Goal: Task Accomplishment & Management: Complete application form

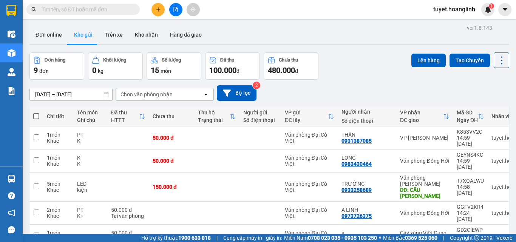
scroll to position [76, 0]
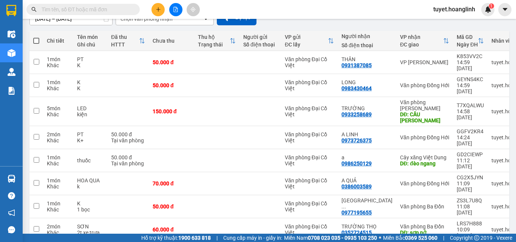
click at [156, 9] on icon "plus" at bounding box center [158, 9] width 5 height 5
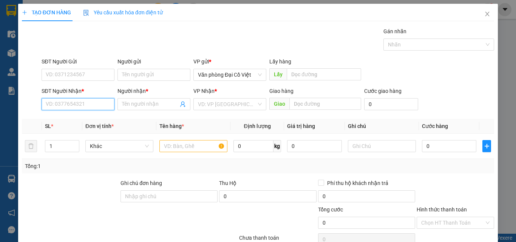
click at [91, 107] on input "SĐT Người Nhận *" at bounding box center [78, 104] width 73 height 12
type input "."
click at [75, 120] on div "0988083592 - Hiếu" at bounding box center [77, 119] width 63 height 8
type input "0988083592"
type input "Hiếu"
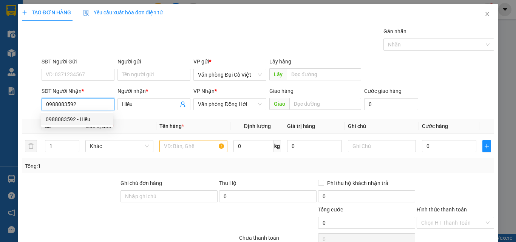
type input "30.000"
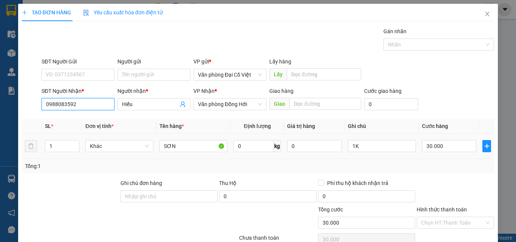
scroll to position [38, 0]
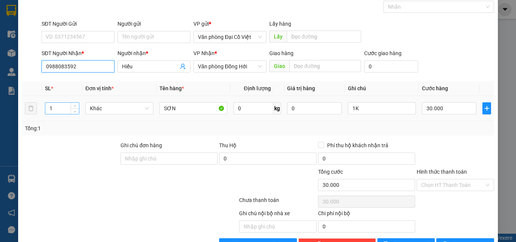
type input "0988083592"
click at [69, 108] on input "1" at bounding box center [62, 108] width 34 height 11
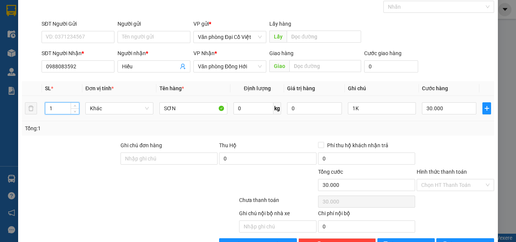
click at [69, 108] on input "1" at bounding box center [62, 108] width 34 height 11
type input "31"
click at [382, 109] on input "1K" at bounding box center [382, 108] width 68 height 12
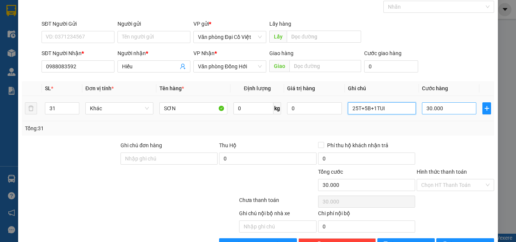
type input "25T+5B+1TUI"
click at [439, 105] on input "30.000" at bounding box center [449, 108] width 54 height 12
click at [441, 105] on input "30.000" at bounding box center [449, 108] width 54 height 12
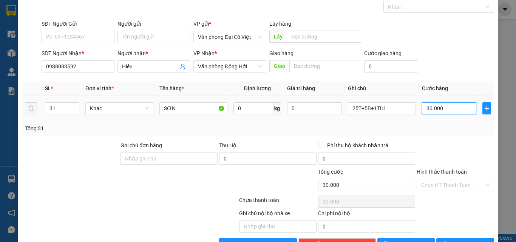
type input "9"
type input "98"
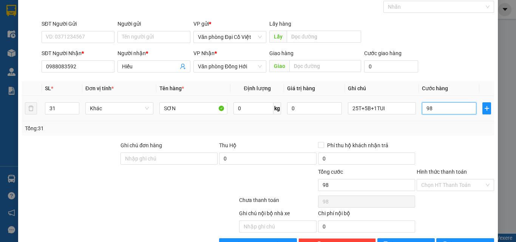
type input "980"
type input "980.000"
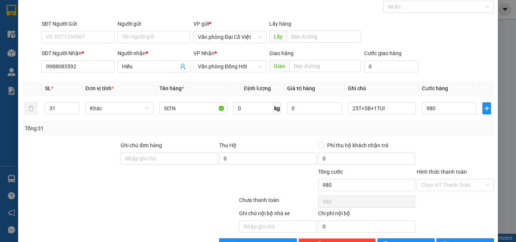
type input "980.000"
click at [446, 131] on div "Tổng: 31" at bounding box center [258, 128] width 466 height 8
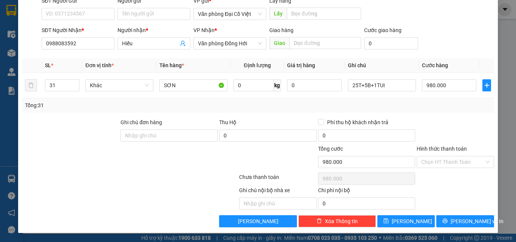
click at [475, 227] on div "TẠO ĐƠN HÀNG Yêu cầu xuất hóa đơn điện tử Transit Pickup Surcharge Ids Transit …" at bounding box center [258, 88] width 480 height 290
click at [476, 223] on button "[PERSON_NAME] và In" at bounding box center [465, 221] width 58 height 12
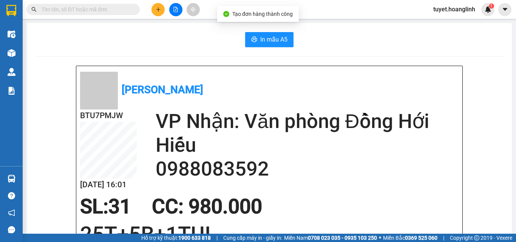
click at [265, 40] on span "In mẫu A5" at bounding box center [273, 39] width 27 height 9
click at [159, 6] on button at bounding box center [158, 9] width 13 height 13
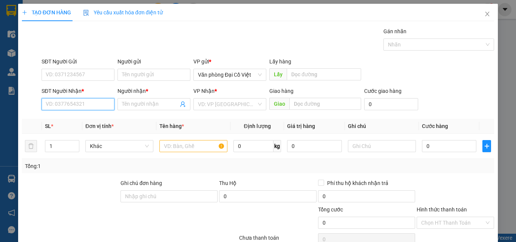
click at [79, 110] on input "SĐT Người Nhận *" at bounding box center [78, 104] width 73 height 12
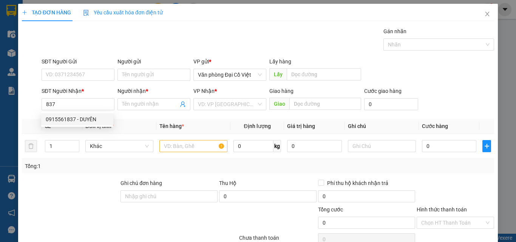
click at [82, 112] on div "0915561837 0915561837 - DUYÊN" at bounding box center [77, 119] width 72 height 15
click at [84, 118] on div "Transit Pickup Surcharge Ids Transit Deliver Surcharge Ids Transit Deliver Surc…" at bounding box center [258, 157] width 472 height 261
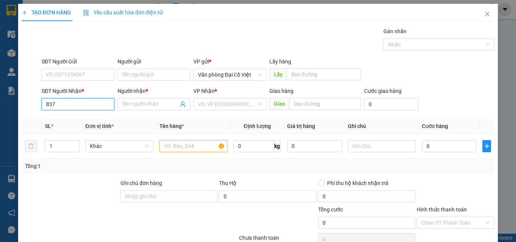
click at [88, 100] on input "837" at bounding box center [78, 104] width 73 height 12
click at [82, 120] on div "0915561837 - DUYÊN" at bounding box center [77, 119] width 63 height 8
type input "0915561837"
type input "DUYÊN"
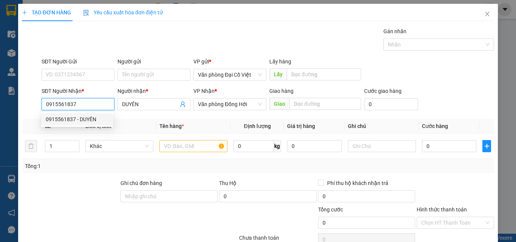
type input "50.000"
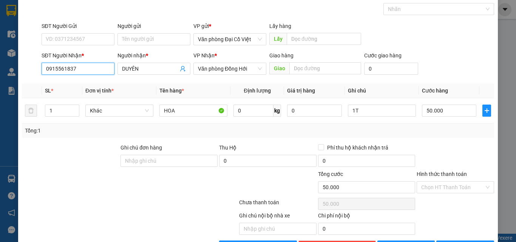
scroll to position [61, 0]
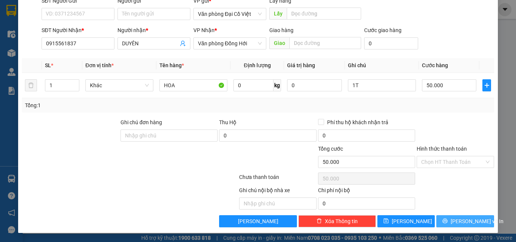
drag, startPoint x: 449, startPoint y: 212, endPoint x: 450, endPoint y: 216, distance: 4.3
click at [449, 212] on div "Transit Pickup Surcharge Ids Transit Deliver Surcharge Ids Transit Deliver Surc…" at bounding box center [258, 96] width 472 height 261
click at [451, 219] on button "[PERSON_NAME] và In" at bounding box center [465, 221] width 58 height 12
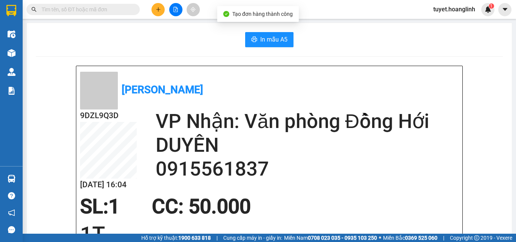
click at [274, 43] on span "In mẫu A5" at bounding box center [273, 39] width 27 height 9
click at [156, 12] on button at bounding box center [158, 9] width 13 height 13
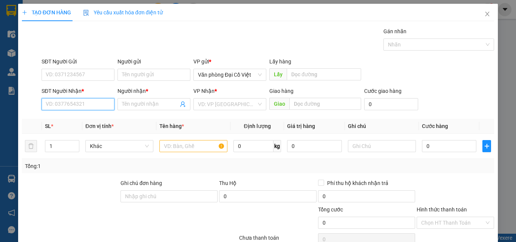
click at [79, 99] on input "SĐT Người Nhận *" at bounding box center [78, 104] width 73 height 12
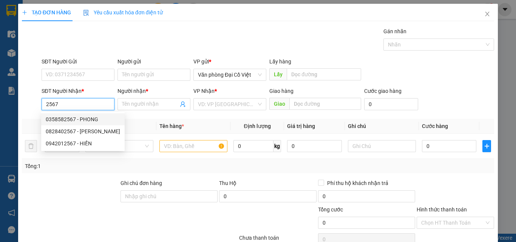
click at [76, 118] on div "0358582567 - PHONG" at bounding box center [83, 119] width 74 height 8
type input "0358582567"
type input "PHONG"
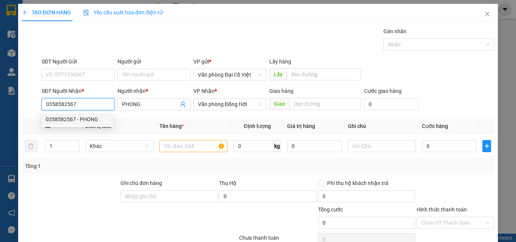
type input "50.000"
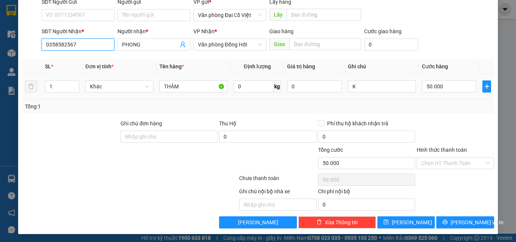
scroll to position [61, 0]
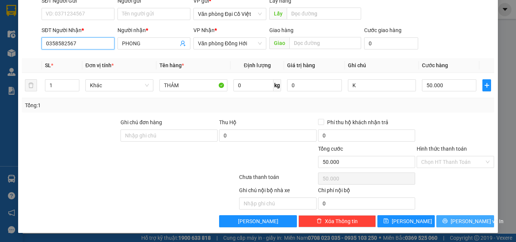
type input "0358582567"
click at [448, 220] on icon "printer" at bounding box center [444, 220] width 5 height 5
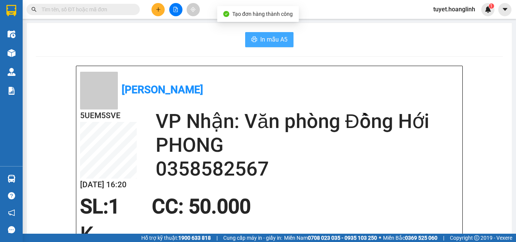
click at [274, 33] on button "In mẫu A5" at bounding box center [269, 39] width 48 height 15
click at [277, 42] on span "In mẫu A5" at bounding box center [273, 39] width 27 height 9
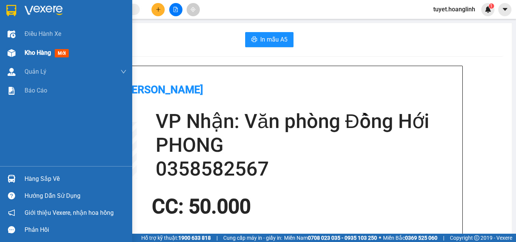
click at [13, 50] on img at bounding box center [12, 53] width 8 height 8
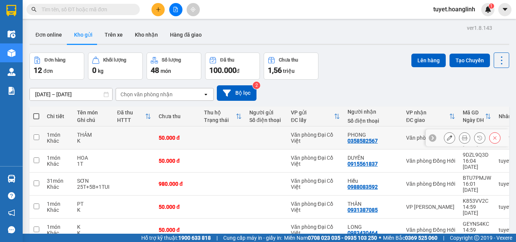
scroll to position [38, 0]
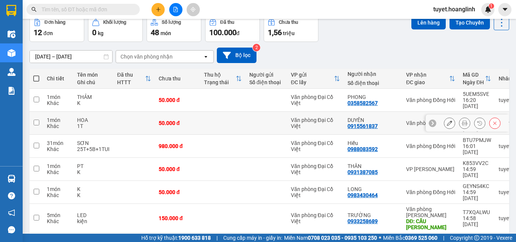
click at [462, 121] on icon at bounding box center [464, 123] width 5 height 5
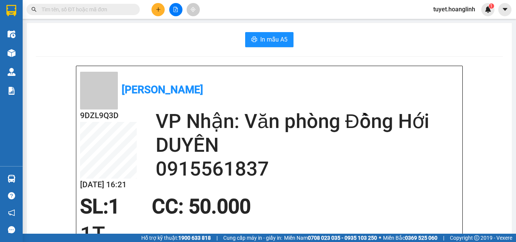
click at [277, 40] on span "In mẫu A5" at bounding box center [273, 39] width 27 height 9
click at [288, 42] on button "In mẫu A5" at bounding box center [269, 39] width 48 height 15
click at [159, 4] on button at bounding box center [158, 9] width 13 height 13
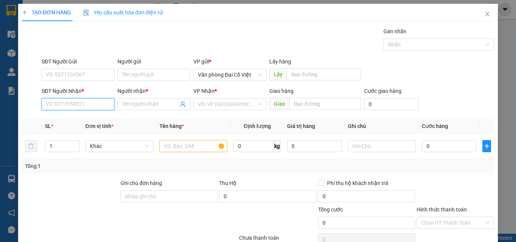
click at [102, 108] on input "SĐT Người Nhận *" at bounding box center [78, 104] width 73 height 12
click at [102, 117] on div "0814651086 - OANH" at bounding box center [77, 119] width 63 height 8
type input "0814651086"
type input "OANH"
type input "250.000"
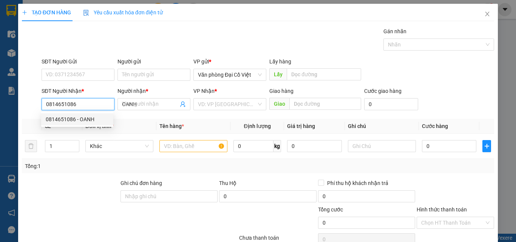
type input "250.000"
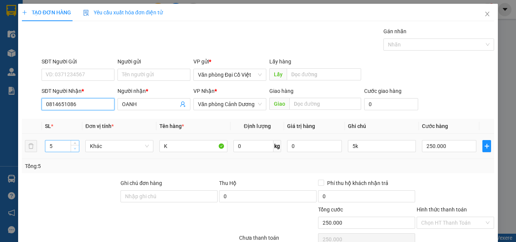
type input "0814651086"
click at [76, 150] on icon "down" at bounding box center [75, 148] width 3 height 3
type input "3"
click at [76, 150] on icon "down" at bounding box center [75, 148] width 3 height 3
click at [448, 152] on div "250.000" at bounding box center [449, 146] width 54 height 15
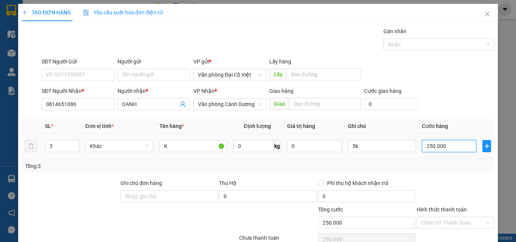
click at [448, 150] on input "250.000" at bounding box center [449, 146] width 54 height 12
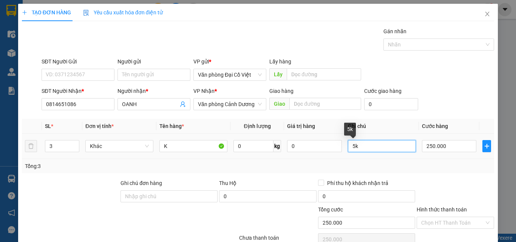
click at [350, 146] on input "5k" at bounding box center [382, 146] width 68 height 12
click at [353, 145] on input "5k" at bounding box center [382, 146] width 68 height 12
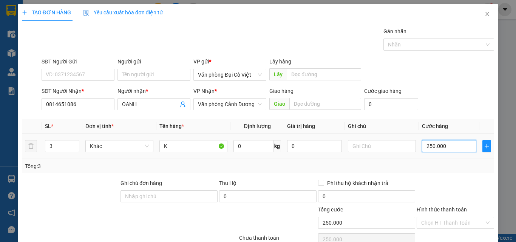
click at [435, 144] on input "250.000" at bounding box center [449, 146] width 54 height 12
type input "1"
type input "12"
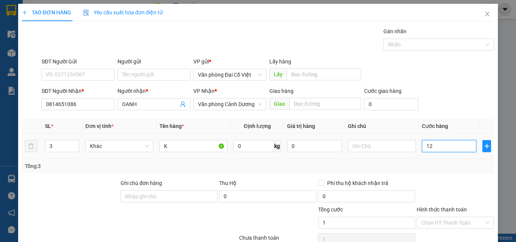
type input "12"
type input "120"
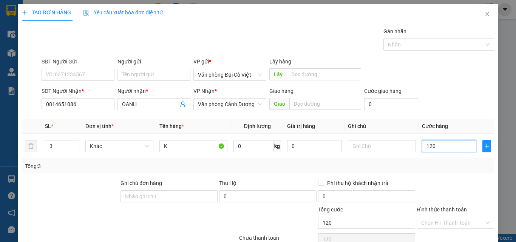
type input "120"
type input "120.000"
click at [432, 175] on div "Transit Pickup Surcharge Ids Transit Deliver Surcharge Ids Transit Deliver Surc…" at bounding box center [258, 157] width 472 height 261
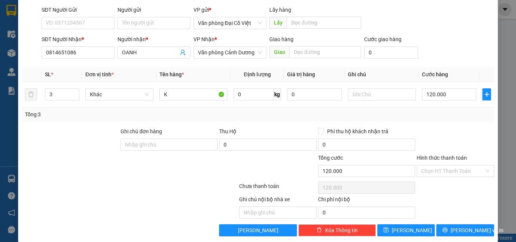
scroll to position [61, 0]
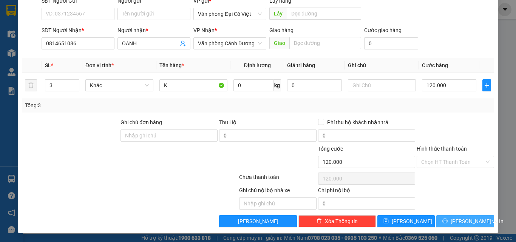
click at [461, 220] on span "[PERSON_NAME] và In" at bounding box center [477, 221] width 53 height 8
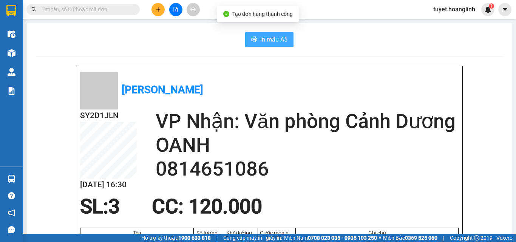
click at [279, 42] on span "In mẫu A5" at bounding box center [273, 39] width 27 height 9
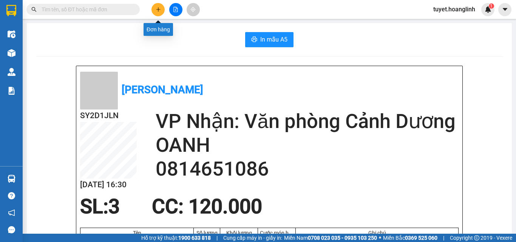
click at [155, 10] on button at bounding box center [158, 9] width 13 height 13
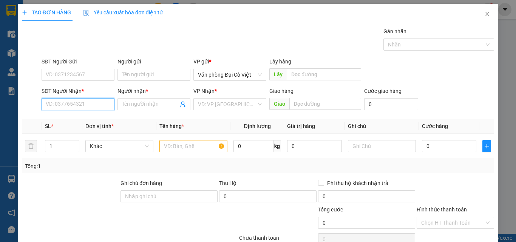
click at [84, 101] on input "SĐT Người Nhận *" at bounding box center [78, 104] width 73 height 12
type input "0387140678"
click at [87, 120] on div "0387140678 - KHÔNG" at bounding box center [77, 119] width 63 height 8
type input "KHÔNG"
type input "DINH 10"
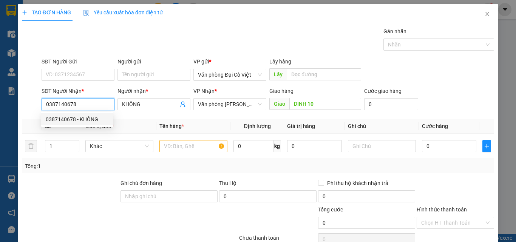
type input "50.000"
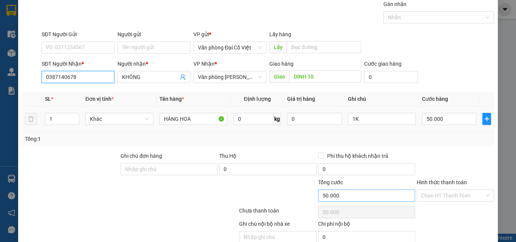
scroll to position [61, 0]
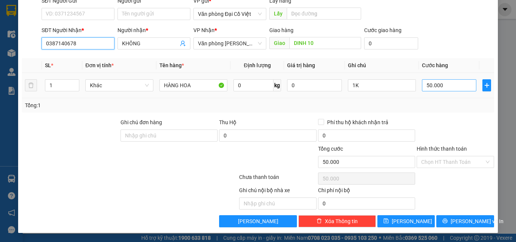
type input "0387140678"
click at [441, 89] on input "50.000" at bounding box center [449, 85] width 54 height 12
type input "1"
type input "115"
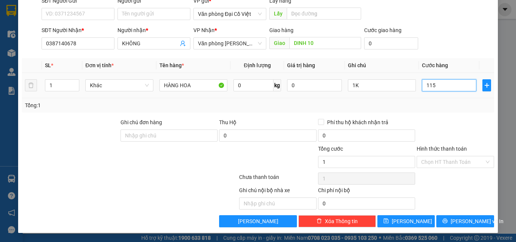
type input "115"
type input "1.150"
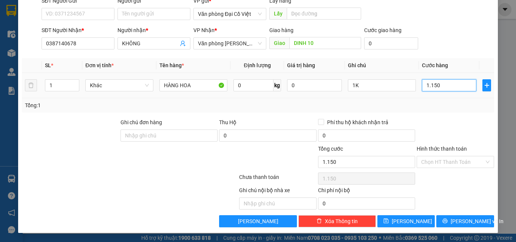
click at [445, 85] on input "1.150" at bounding box center [449, 85] width 54 height 12
type input "1"
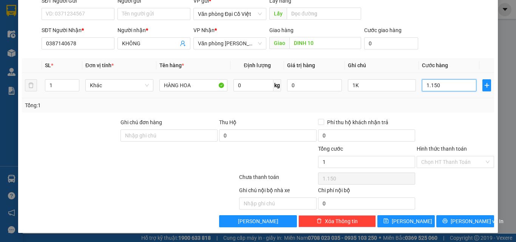
type input "1"
type input "15"
type input "150"
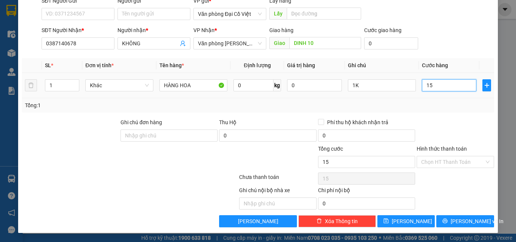
type input "150"
click at [435, 97] on td "150" at bounding box center [449, 85] width 60 height 25
type input "150.000"
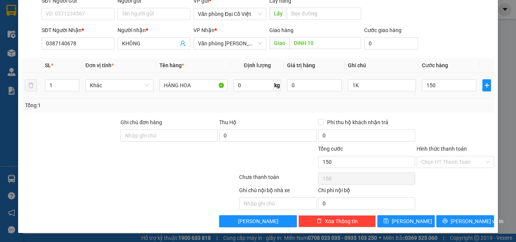
type input "150.000"
click at [459, 225] on span "[PERSON_NAME] và In" at bounding box center [477, 221] width 53 height 8
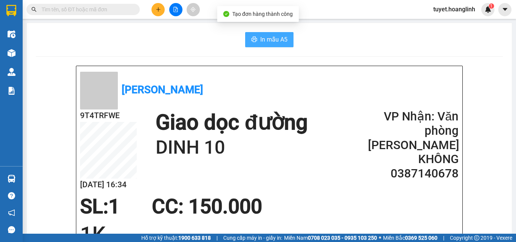
click at [266, 34] on button "In mẫu A5" at bounding box center [269, 39] width 48 height 15
click at [159, 17] on div "Kết quả tìm kiếm ( 0 ) Bộ lọc No Data tuyet.hoanglinh 1" at bounding box center [258, 9] width 516 height 19
click at [159, 9] on icon "plus" at bounding box center [158, 9] width 5 height 5
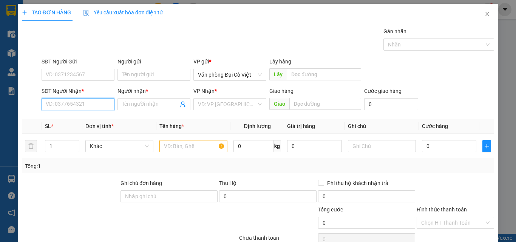
click at [101, 101] on input "SĐT Người Nhận *" at bounding box center [78, 104] width 73 height 12
click at [96, 121] on div "0913850074 - HƯỜNG" at bounding box center [77, 119] width 63 height 8
type input "0913850074"
type input "HƯỜNG"
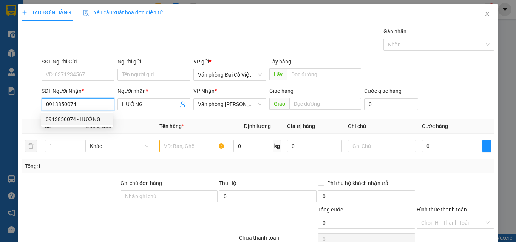
type input "70.000"
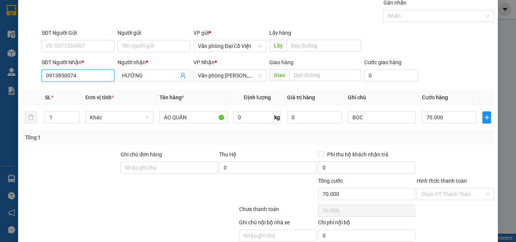
scroll to position [23, 0]
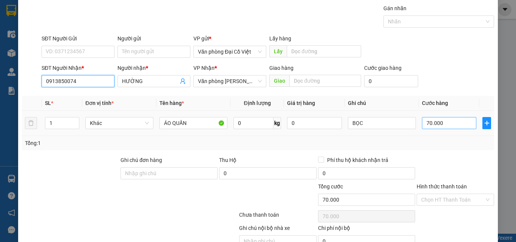
type input "0913850074"
click at [445, 123] on input "70.000" at bounding box center [449, 123] width 54 height 12
type input "5"
type input "50"
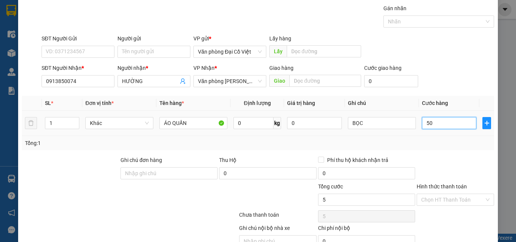
type input "50"
type input "50.000"
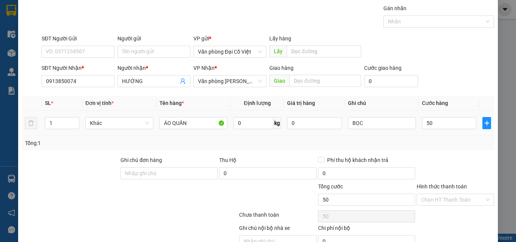
type input "50.000"
click at [444, 153] on div "Transit Pickup Surcharge Ids Transit Deliver Surcharge Ids Transit Deliver Surc…" at bounding box center [258, 134] width 472 height 261
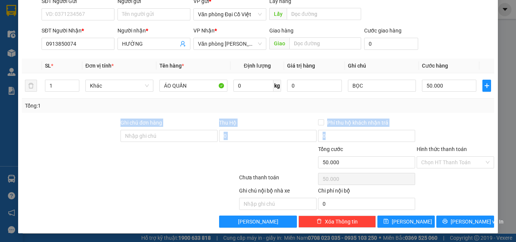
scroll to position [61, 0]
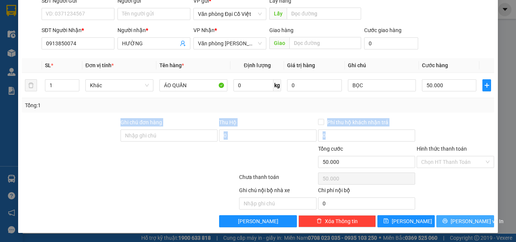
click at [470, 224] on span "[PERSON_NAME] và In" at bounding box center [477, 221] width 53 height 8
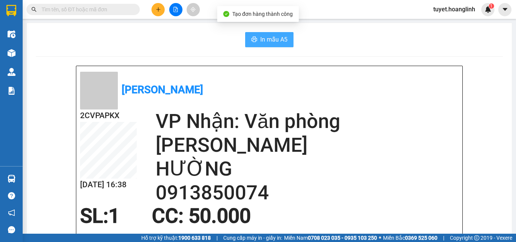
click at [280, 37] on span "In mẫu A5" at bounding box center [273, 39] width 27 height 9
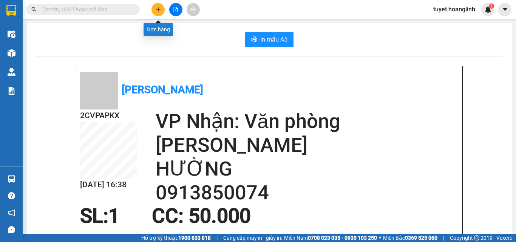
click at [156, 14] on button at bounding box center [158, 9] width 13 height 13
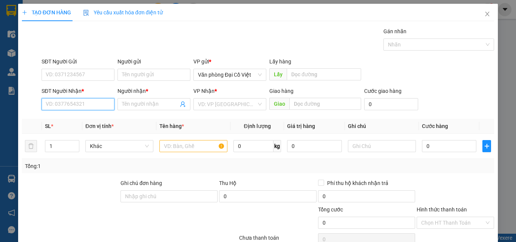
click at [80, 108] on input "SĐT Người Nhận *" at bounding box center [78, 104] width 73 height 12
click at [99, 116] on div "0368421265 - [PERSON_NAME]" at bounding box center [83, 119] width 74 height 8
type input "0368421265"
type input "HƯƠNG"
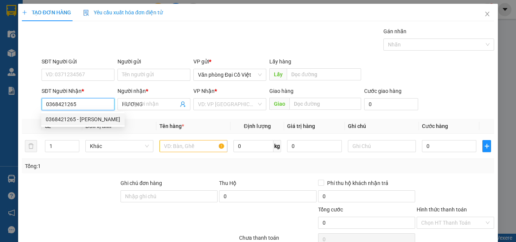
type input "CHỢ LÝ HÒA"
type input "50.000"
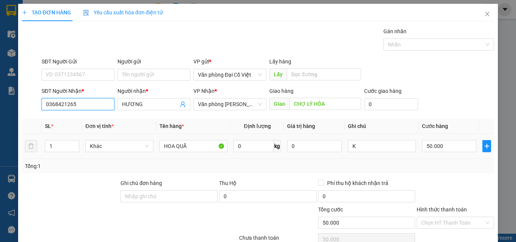
scroll to position [61, 0]
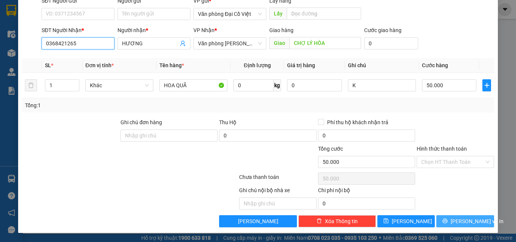
type input "0368421265"
click at [448, 220] on icon "printer" at bounding box center [445, 221] width 5 height 5
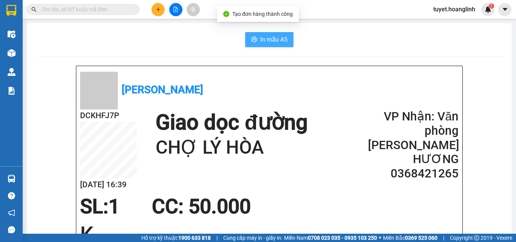
click at [265, 41] on span "In mẫu A5" at bounding box center [273, 39] width 27 height 9
click at [154, 9] on button at bounding box center [158, 9] width 13 height 13
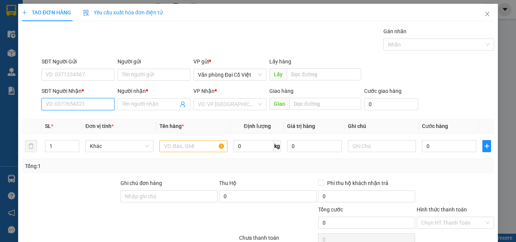
click at [77, 107] on input "SĐT Người Nhận *" at bounding box center [78, 104] width 73 height 12
click at [94, 120] on div "0986564536 - TUYEN" at bounding box center [77, 119] width 63 height 8
type input "0986564536"
type input "TUYEN"
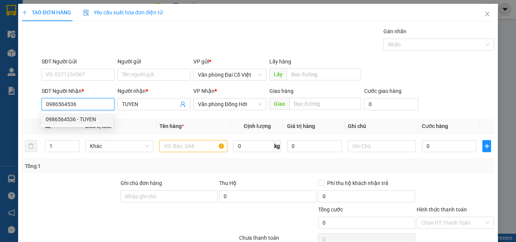
type input "100.000"
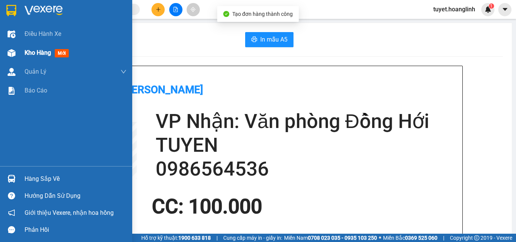
click at [7, 54] on div at bounding box center [11, 52] width 13 height 13
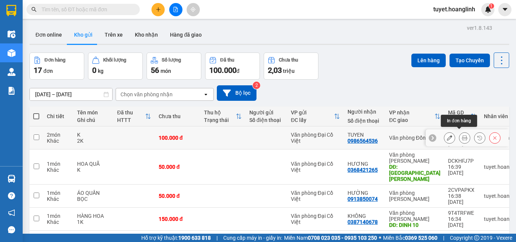
click at [447, 136] on icon at bounding box center [449, 137] width 5 height 5
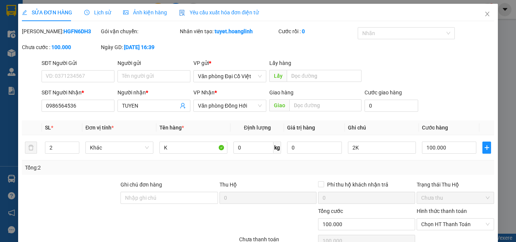
type input "0986564536"
type input "TUYEN"
type input "100.000"
click at [77, 150] on span "Decrease Value" at bounding box center [75, 150] width 8 height 7
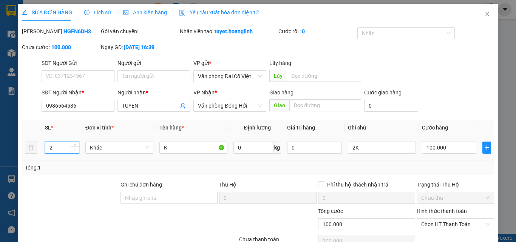
type input "1"
click at [361, 148] on input "2K" at bounding box center [382, 148] width 68 height 12
click at [441, 148] on input "100.000" at bounding box center [449, 148] width 54 height 12
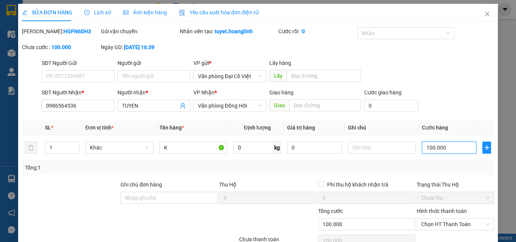
type input "5"
type input "50"
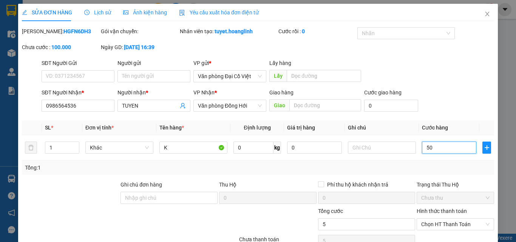
type input "50"
click at [397, 175] on div "Tổng: 1" at bounding box center [258, 168] width 472 height 14
type input "50.000"
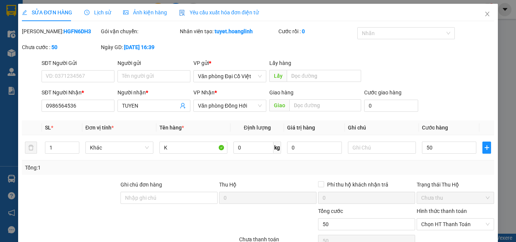
type input "50.000"
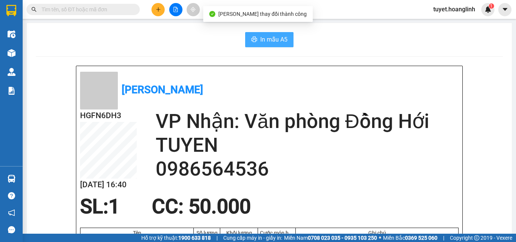
click at [280, 32] on button "In mẫu A5" at bounding box center [269, 39] width 48 height 15
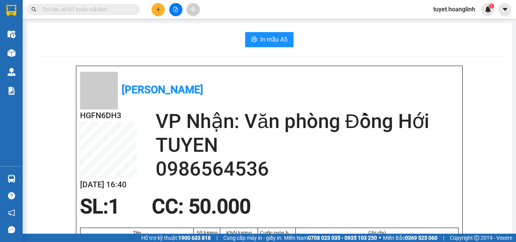
click at [158, 10] on icon "plus" at bounding box center [158, 9] width 0 height 4
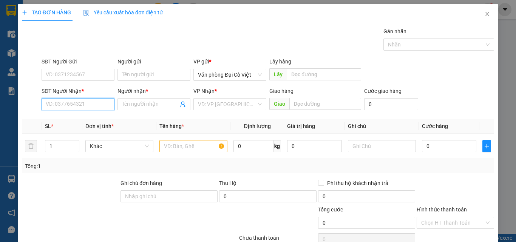
click at [103, 110] on input "SĐT Người Nhận *" at bounding box center [78, 104] width 73 height 12
click at [96, 123] on div "0399531152 - LOAN LH" at bounding box center [77, 119] width 63 height 8
type input "0399531152"
type input "LOAN LH"
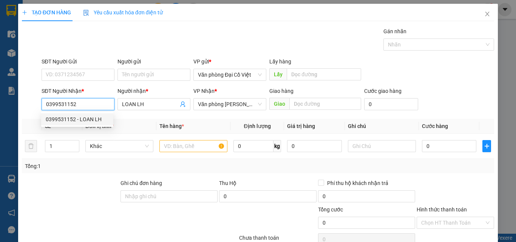
type input "70.000"
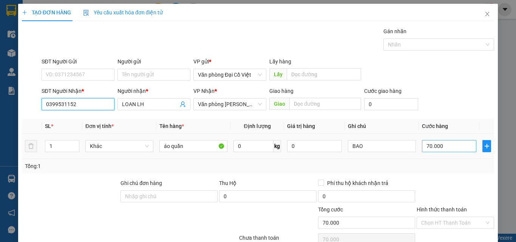
type input "0399531152"
click at [453, 150] on input "70.000" at bounding box center [449, 146] width 54 height 12
click at [452, 175] on div "Transit Pickup Surcharge Ids Transit Deliver Surcharge Ids Transit Deliver Surc…" at bounding box center [258, 157] width 472 height 261
click at [458, 229] on div "TẠO ĐƠN HÀNG Yêu cầu xuất hóa đơn điện tử Transit Pickup Surcharge Ids Transit …" at bounding box center [258, 149] width 480 height 290
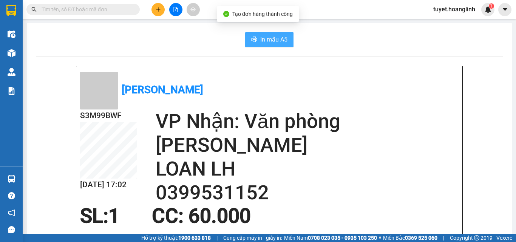
click at [284, 37] on button "In mẫu A5" at bounding box center [269, 39] width 48 height 15
click at [282, 41] on span "In mẫu A5" at bounding box center [273, 39] width 27 height 9
click at [157, 13] on button at bounding box center [158, 9] width 13 height 13
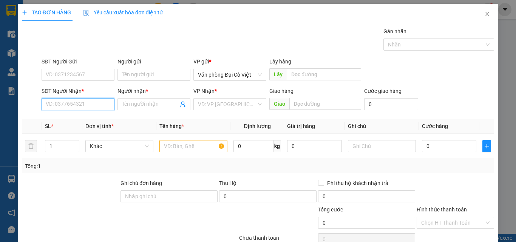
click at [85, 108] on input "SĐT Người Nhận *" at bounding box center [78, 104] width 73 height 12
click at [56, 103] on input "SĐT Người Nhận *" at bounding box center [78, 104] width 73 height 12
click at [58, 105] on input "84" at bounding box center [78, 104] width 73 height 12
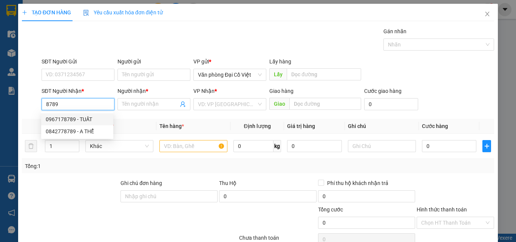
click at [93, 100] on input "8789" at bounding box center [78, 104] width 73 height 12
click at [94, 130] on div "0842778789 - A THỂ" at bounding box center [77, 131] width 63 height 8
type input "0842778789"
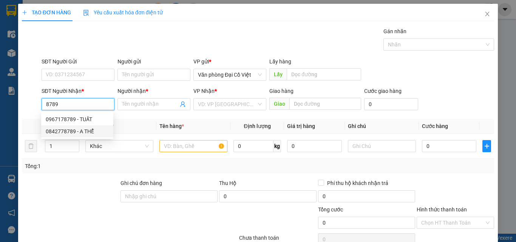
type input "A THỂ"
type input "CỰ NẪM"
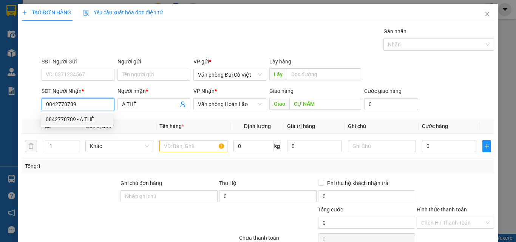
type input "1.300.000"
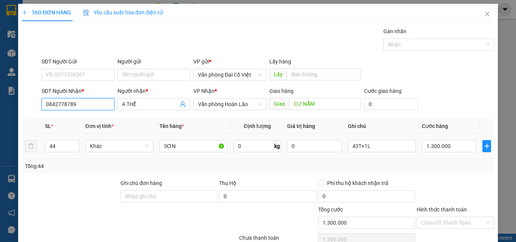
type input "0842778789"
click at [74, 134] on td "44" at bounding box center [62, 146] width 40 height 25
click at [61, 146] on input "44" at bounding box center [62, 146] width 34 height 11
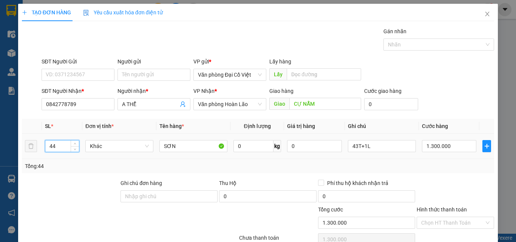
click at [61, 146] on input "44" at bounding box center [62, 146] width 34 height 11
type input "4"
type input "1"
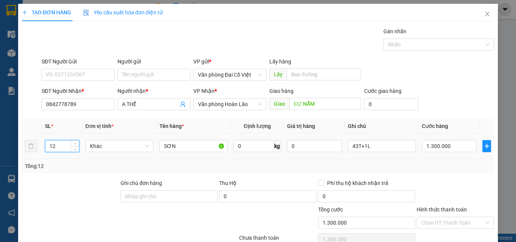
type input "1"
type input "2"
drag, startPoint x: 373, startPoint y: 137, endPoint x: 375, endPoint y: 142, distance: 5.3
click at [373, 137] on td "43T+1L" at bounding box center [382, 146] width 74 height 25
click at [375, 144] on input "43T+1L" at bounding box center [382, 146] width 68 height 12
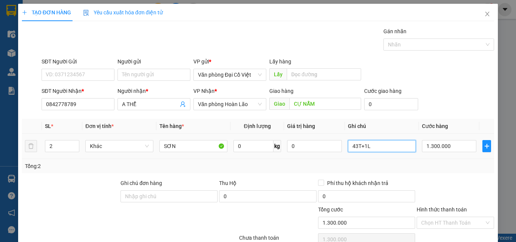
click at [375, 144] on input "43T+1L" at bounding box center [382, 146] width 68 height 12
type input "2L"
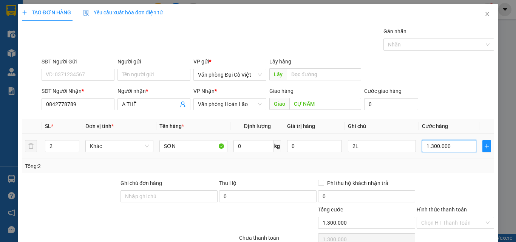
click at [434, 143] on input "1.300.000" at bounding box center [449, 146] width 54 height 12
type input "3"
type input "30"
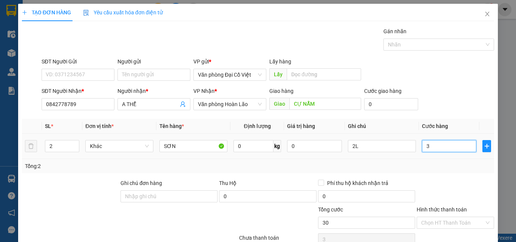
type input "30"
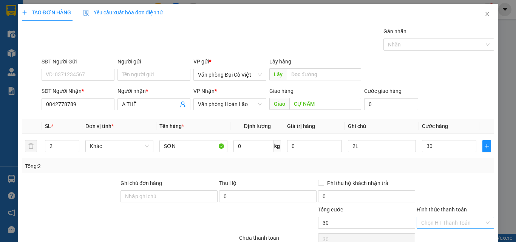
type input "30.000"
click at [450, 217] on input "Hình thức thanh toán" at bounding box center [452, 222] width 63 height 11
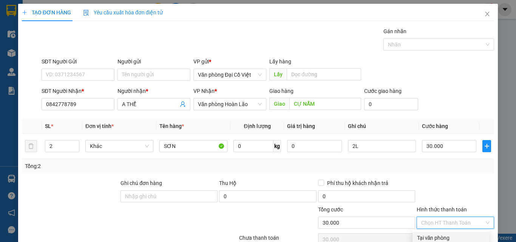
click at [447, 234] on div "Tại văn phòng" at bounding box center [451, 238] width 68 height 8
type input "0"
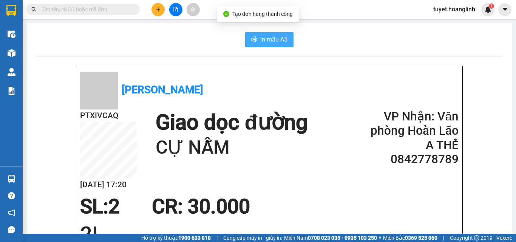
click at [263, 40] on span "In mẫu A5" at bounding box center [273, 39] width 27 height 9
click at [155, 8] on button at bounding box center [158, 9] width 13 height 13
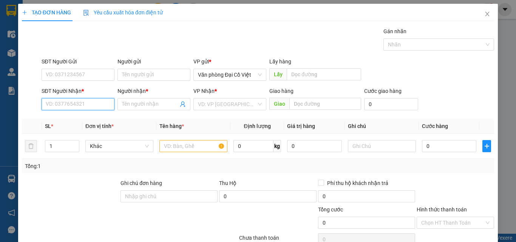
click at [98, 101] on input "SĐT Người Nhận *" at bounding box center [78, 104] width 73 height 12
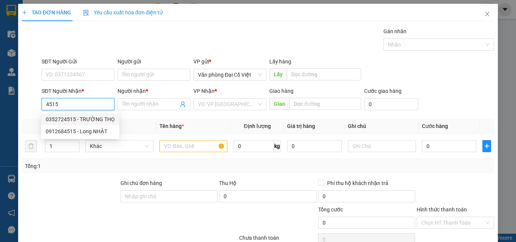
click at [89, 119] on div "0352724515 - TRƯỜNG THỌ" at bounding box center [80, 119] width 69 height 8
type input "0352724515"
type input "TRƯỜNG THỌ"
type input "sơn nở"
type input "60.000"
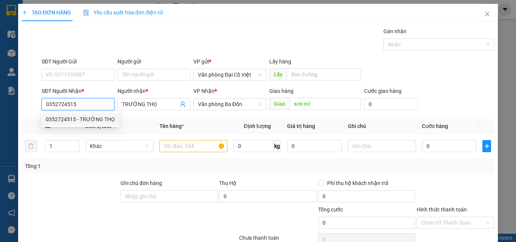
type input "60.000"
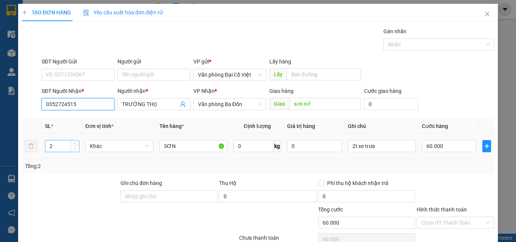
type input "0352724515"
type input "1"
click at [74, 149] on icon "down" at bounding box center [75, 148] width 3 height 3
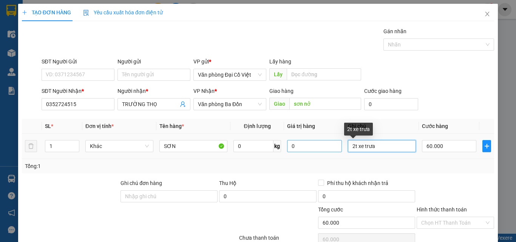
drag, startPoint x: 391, startPoint y: 150, endPoint x: 314, endPoint y: 148, distance: 77.1
click at [316, 150] on tr "1 Khác SƠN 0 kg 0 2t xe trưa 60.000" at bounding box center [258, 146] width 472 height 25
type input "1T"
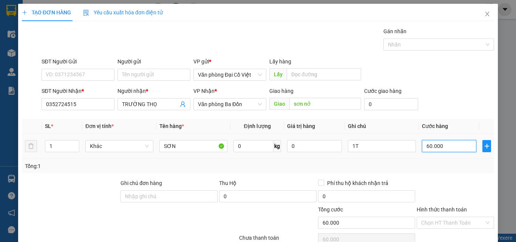
click at [445, 143] on input "60.000" at bounding box center [449, 146] width 54 height 12
type input "3"
type input "30"
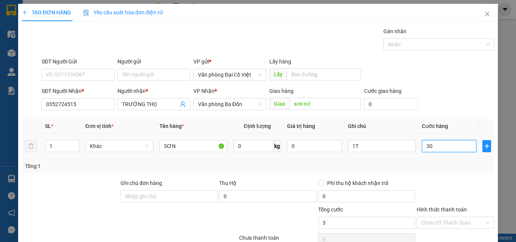
type input "30"
type input "30.000"
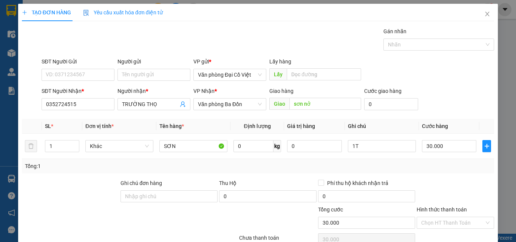
click at [416, 180] on div at bounding box center [455, 192] width 79 height 26
drag, startPoint x: 444, startPoint y: 224, endPoint x: 368, endPoint y: 159, distance: 100.5
click at [374, 187] on div "Transit Pickup Surcharge Ids Transit Deliver Surcharge Ids Transit Deliver Surc…" at bounding box center [258, 157] width 472 height 261
click at [330, 98] on input "sơn nở" at bounding box center [325, 104] width 72 height 12
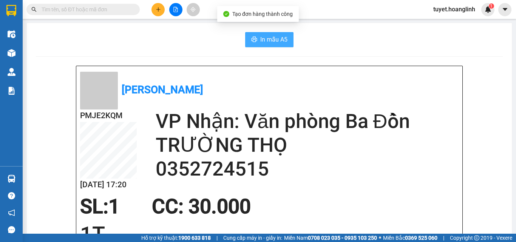
click at [256, 46] on button "In mẫu A5" at bounding box center [269, 39] width 48 height 15
click at [155, 13] on button at bounding box center [158, 9] width 13 height 13
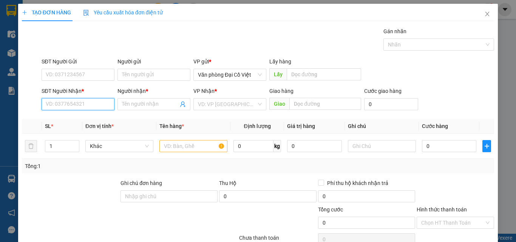
click at [98, 107] on input "SĐT Người Nhận *" at bounding box center [78, 104] width 73 height 12
click at [87, 103] on input "5589" at bounding box center [78, 104] width 73 height 12
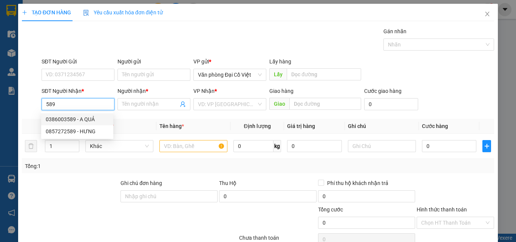
click at [87, 115] on div "0386003589 - A QUẢ" at bounding box center [77, 119] width 63 height 8
type input "0386003589"
type input "A QUẢ"
type input "70.000"
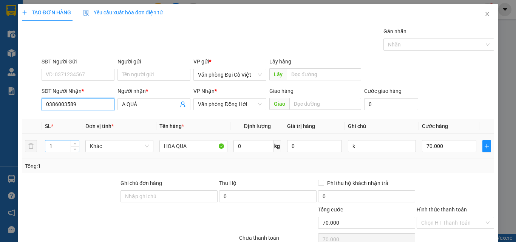
type input "0386003589"
click at [79, 144] on div "1" at bounding box center [62, 146] width 34 height 12
type input "2"
click at [74, 143] on icon "up" at bounding box center [75, 144] width 3 height 3
click at [450, 151] on input "70.000" at bounding box center [449, 146] width 54 height 12
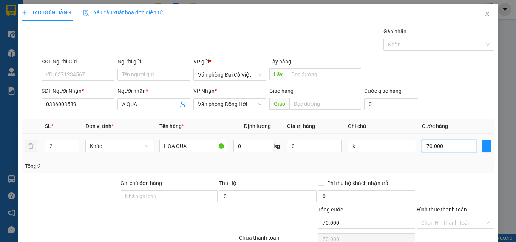
type input "1"
type input "10"
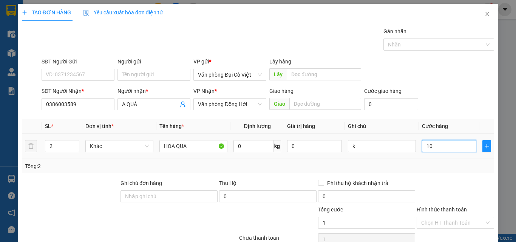
type input "10"
type input "100"
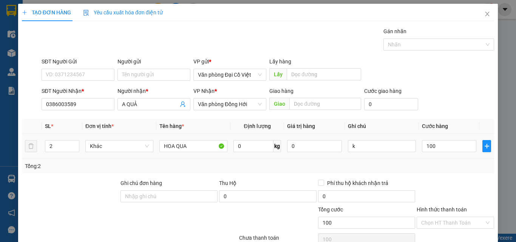
type input "100.000"
click at [456, 164] on div "Tổng: 2" at bounding box center [258, 166] width 466 height 8
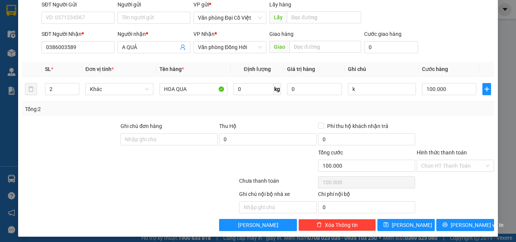
scroll to position [61, 0]
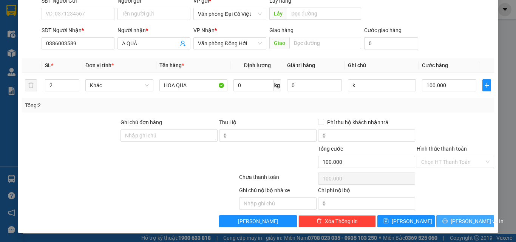
click at [455, 216] on button "[PERSON_NAME] và In" at bounding box center [465, 221] width 58 height 12
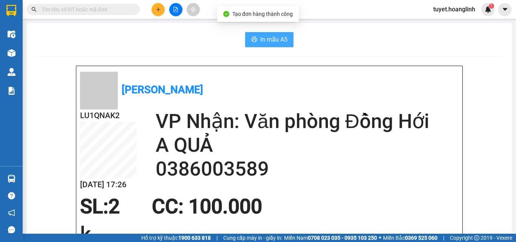
click at [263, 42] on span "In mẫu A5" at bounding box center [273, 39] width 27 height 9
click at [158, 9] on icon "plus" at bounding box center [158, 9] width 0 height 4
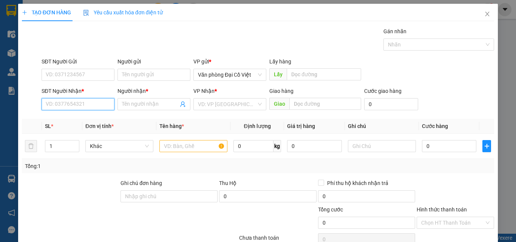
click at [84, 106] on input "SĐT Người Nhận *" at bounding box center [78, 104] width 73 height 12
type input "0868080275"
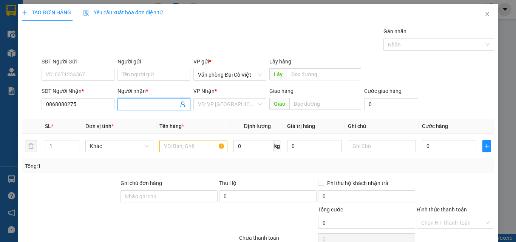
click at [136, 108] on input "Người nhận *" at bounding box center [150, 104] width 56 height 8
type input "YẾN NHI"
click at [211, 107] on input "search" at bounding box center [227, 104] width 59 height 11
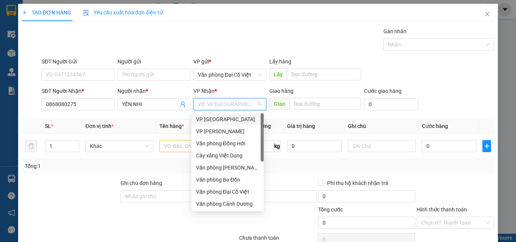
type input "L"
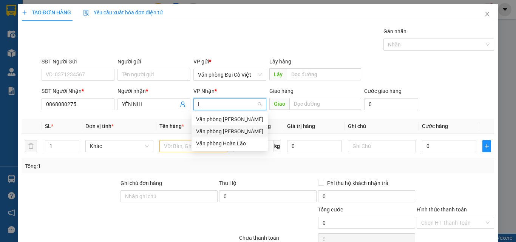
click at [220, 130] on div "Văn phòng [PERSON_NAME]" at bounding box center [229, 131] width 67 height 8
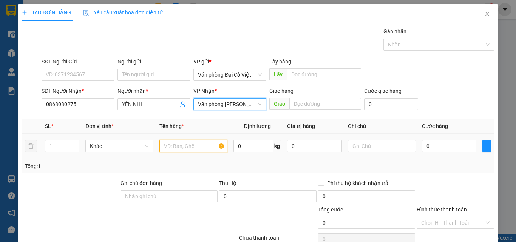
click at [181, 148] on input "text" at bounding box center [193, 146] width 68 height 12
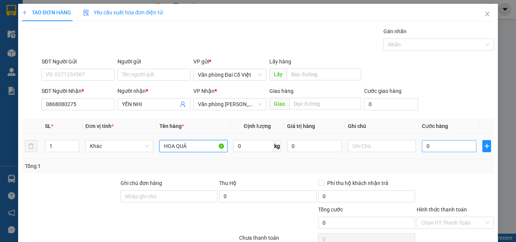
type input "HOA QUẢ"
click at [446, 146] on input "0" at bounding box center [449, 146] width 54 height 12
type input "50"
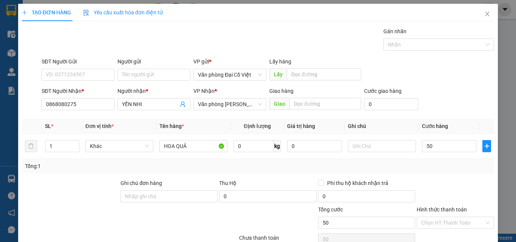
type input "50.000"
click at [443, 175] on div "Transit Pickup Surcharge Ids Transit Deliver Surcharge Ids Transit Deliver Surc…" at bounding box center [258, 157] width 472 height 261
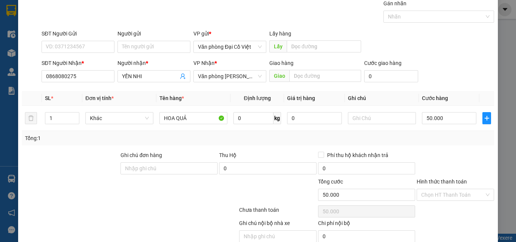
scroll to position [61, 0]
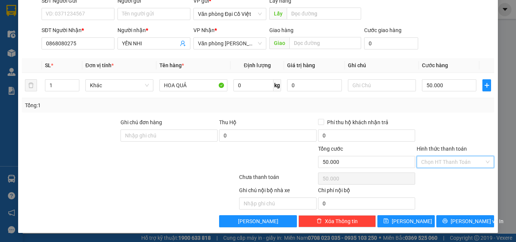
click at [454, 166] on input "Hình thức thanh toán" at bounding box center [452, 161] width 63 height 11
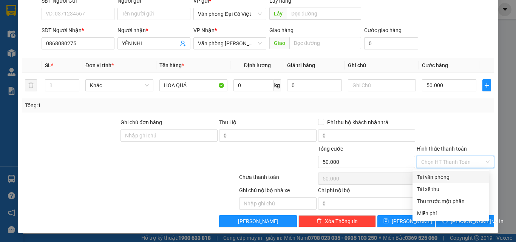
click at [447, 180] on div "Tại văn phòng" at bounding box center [451, 177] width 68 height 8
type input "0"
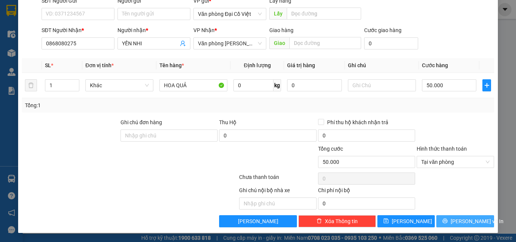
drag, startPoint x: 456, startPoint y: 231, endPoint x: 458, endPoint y: 225, distance: 6.8
click at [456, 231] on div "TẠO ĐƠN HÀNG Yêu cầu xuất hóa đơn điện tử Transit Pickup Surcharge Ids Transit …" at bounding box center [258, 88] width 480 height 290
click at [458, 224] on span "[PERSON_NAME] và In" at bounding box center [477, 221] width 53 height 8
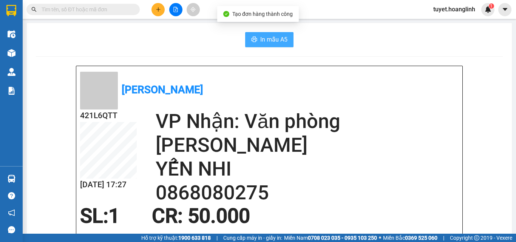
click at [272, 39] on span "In mẫu A5" at bounding box center [273, 39] width 27 height 9
click at [156, 7] on icon "plus" at bounding box center [158, 9] width 5 height 5
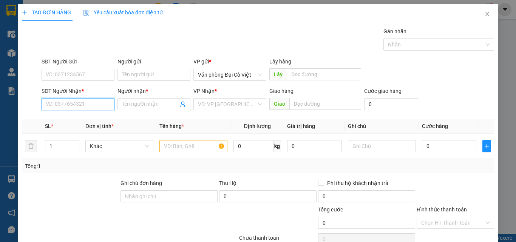
click at [97, 108] on input "SĐT Người Nhận *" at bounding box center [78, 104] width 73 height 12
type input "0346835382"
click at [130, 101] on input "Người nhận *" at bounding box center [150, 104] width 56 height 8
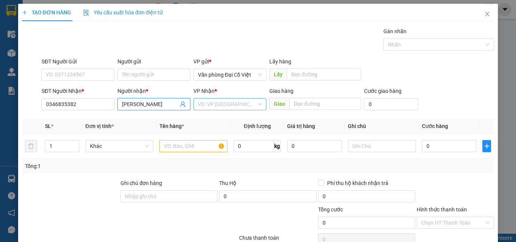
type input "[PERSON_NAME]"
click at [221, 104] on input "search" at bounding box center [227, 104] width 59 height 11
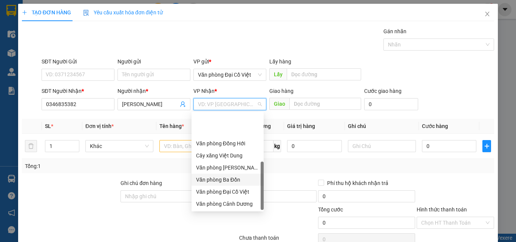
scroll to position [36, 0]
click at [232, 179] on div "Văn phòng [PERSON_NAME]" at bounding box center [227, 180] width 63 height 8
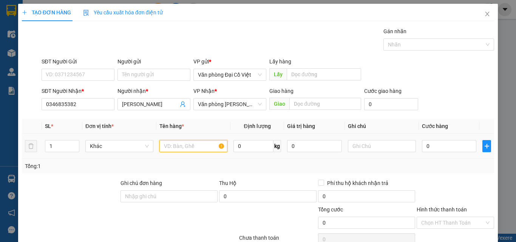
click at [179, 143] on input "text" at bounding box center [193, 146] width 68 height 12
type input "HOA QUẢ"
click at [435, 141] on input "0" at bounding box center [449, 146] width 54 height 12
type input "5"
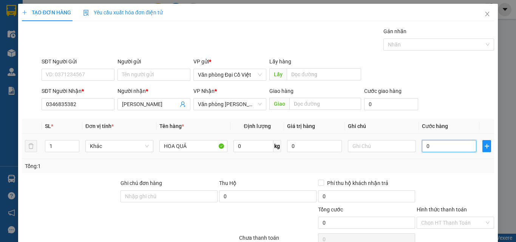
type input "5"
type input "50"
type input "50.000"
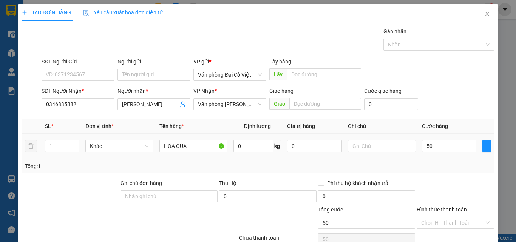
type input "50.000"
click at [448, 155] on td "50.000" at bounding box center [449, 146] width 60 height 25
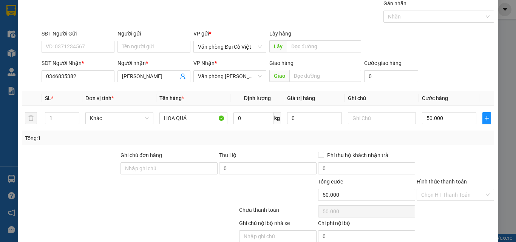
scroll to position [61, 0]
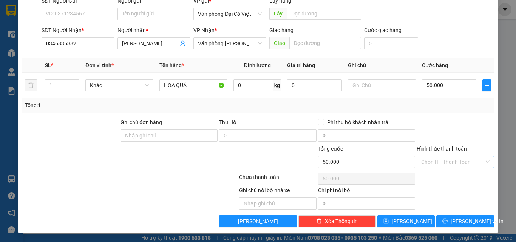
click at [457, 161] on input "Hình thức thanh toán" at bounding box center [452, 161] width 63 height 11
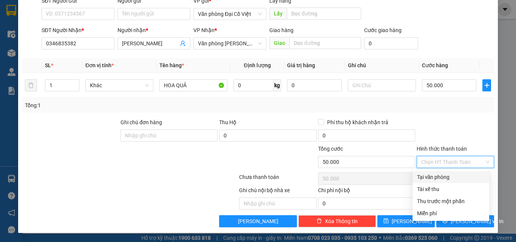
click at [446, 180] on div "Tại văn phòng" at bounding box center [451, 177] width 68 height 8
type input "0"
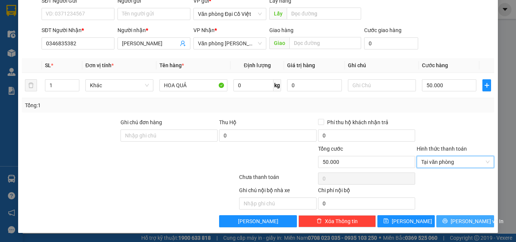
click at [451, 226] on button "[PERSON_NAME] và In" at bounding box center [465, 221] width 58 height 12
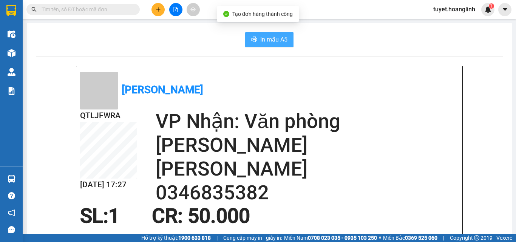
click at [260, 43] on span "In mẫu A5" at bounding box center [273, 39] width 27 height 9
click at [158, 11] on icon "plus" at bounding box center [158, 9] width 0 height 4
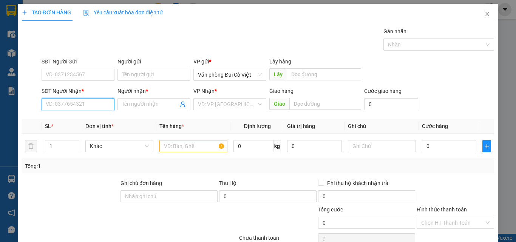
click at [80, 109] on input "SĐT Người Nhận *" at bounding box center [78, 104] width 73 height 12
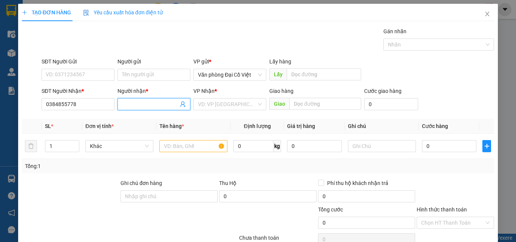
click at [146, 99] on span at bounding box center [154, 104] width 73 height 12
click at [141, 102] on input "KHANHSLY" at bounding box center [150, 104] width 56 height 8
click at [187, 147] on input "text" at bounding box center [193, 146] width 68 height 12
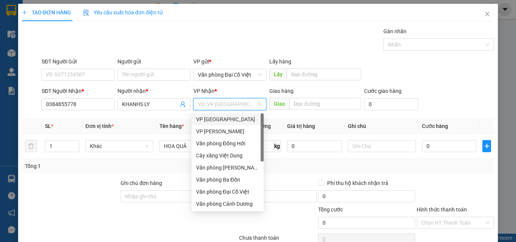
click at [214, 109] on input "search" at bounding box center [227, 104] width 59 height 11
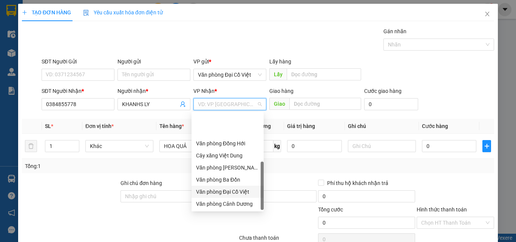
scroll to position [36, 0]
click at [231, 176] on div "Văn phòng [PERSON_NAME]" at bounding box center [227, 180] width 63 height 8
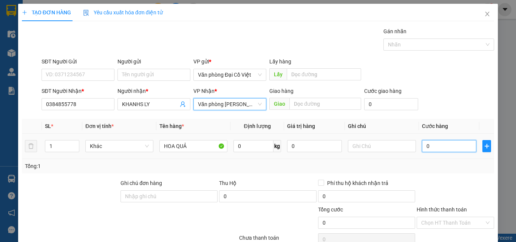
click at [428, 147] on input "0" at bounding box center [449, 146] width 54 height 12
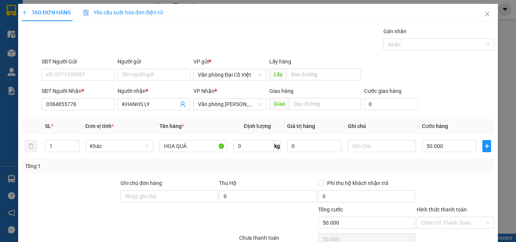
click at [425, 167] on div "Tổng: 1" at bounding box center [258, 166] width 466 height 8
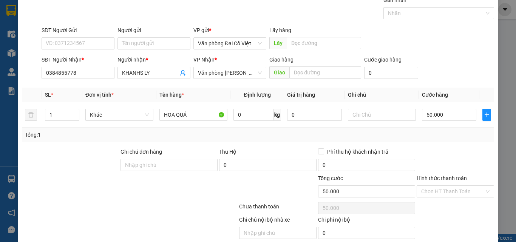
scroll to position [61, 0]
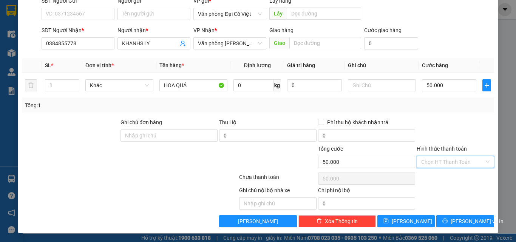
click at [442, 158] on input "Hình thức thanh toán" at bounding box center [452, 161] width 63 height 11
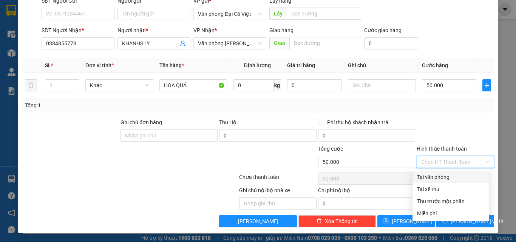
click at [438, 178] on div "Tại văn phòng" at bounding box center [451, 177] width 68 height 8
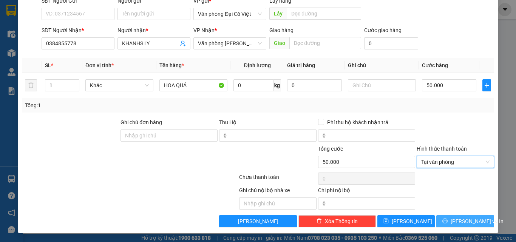
click at [453, 221] on button "[PERSON_NAME] và In" at bounding box center [465, 221] width 58 height 12
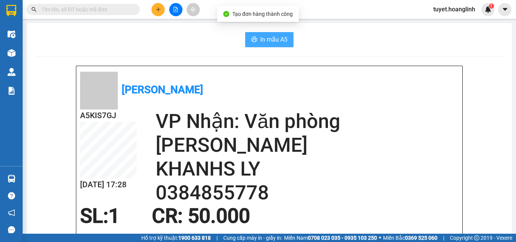
click at [271, 42] on span "In mẫu A5" at bounding box center [273, 39] width 27 height 9
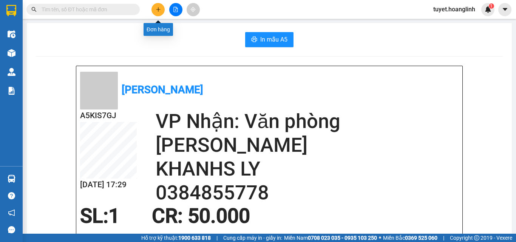
click at [157, 8] on icon "plus" at bounding box center [158, 9] width 5 height 5
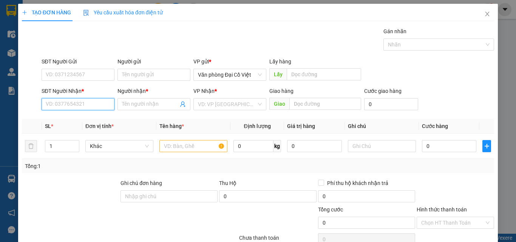
click at [78, 101] on input "SĐT Người Nhận *" at bounding box center [78, 104] width 73 height 12
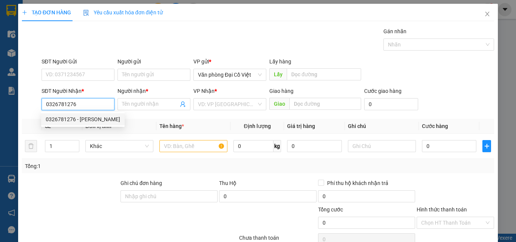
click at [67, 124] on div "0326781276 - [PERSON_NAME]" at bounding box center [83, 119] width 84 height 12
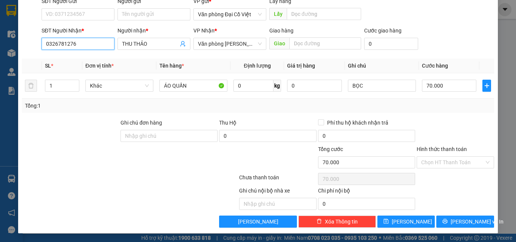
scroll to position [61, 0]
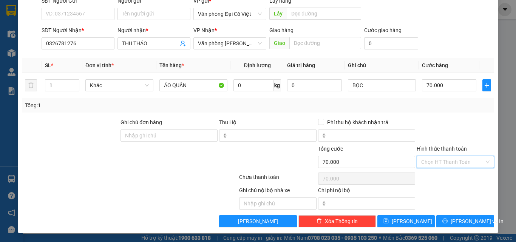
click at [457, 163] on input "Hình thức thanh toán" at bounding box center [452, 161] width 63 height 11
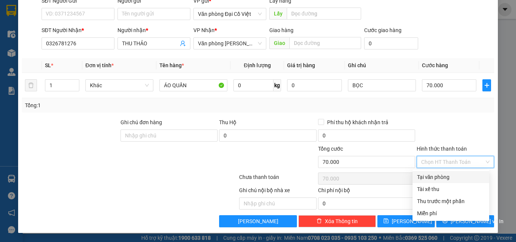
click at [445, 178] on div "Tại văn phòng" at bounding box center [451, 177] width 68 height 8
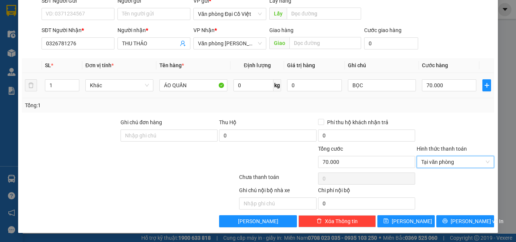
click at [198, 79] on div "ÁO QUẦN" at bounding box center [193, 85] width 68 height 15
click at [194, 83] on input "ÁO QUẦN" at bounding box center [193, 85] width 68 height 12
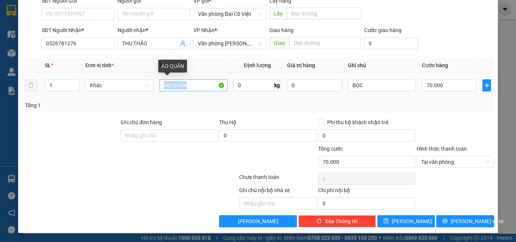
click at [192, 83] on input "ÁO QUẦN" at bounding box center [193, 85] width 68 height 12
click at [407, 97] on td "BỌC" at bounding box center [382, 85] width 74 height 25
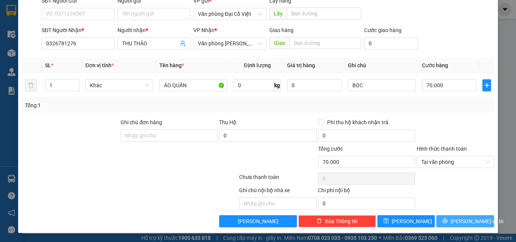
click at [464, 220] on span "[PERSON_NAME] và In" at bounding box center [477, 221] width 53 height 8
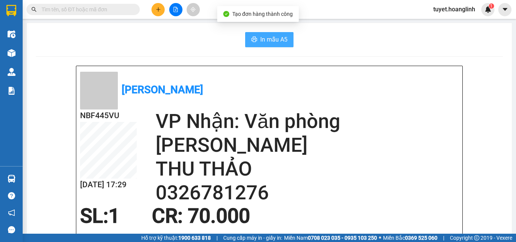
click at [285, 35] on span "In mẫu A5" at bounding box center [273, 39] width 27 height 9
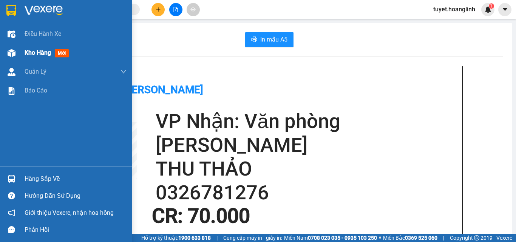
click at [14, 52] on img at bounding box center [12, 53] width 8 height 8
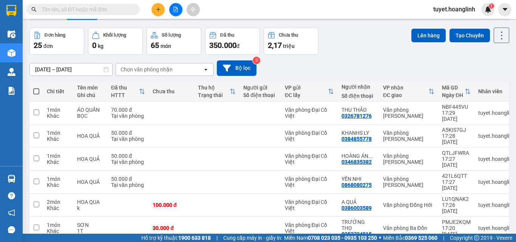
scroll to position [38, 0]
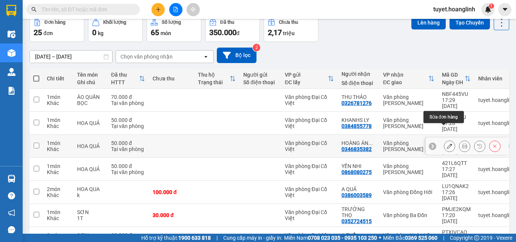
click at [444, 140] on button at bounding box center [449, 146] width 11 height 13
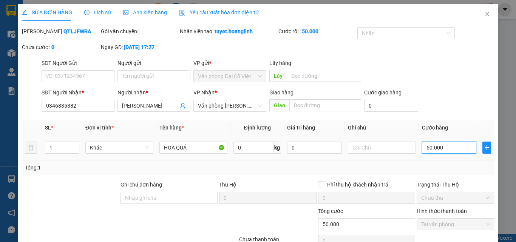
click at [434, 150] on input "50.000" at bounding box center [449, 148] width 54 height 12
click at [446, 85] on div "SĐT Người Gửi VD: 0371234567 Người gửi Tên người gửi VP gửi * Văn phòng Đại Cồ …" at bounding box center [268, 72] width 456 height 26
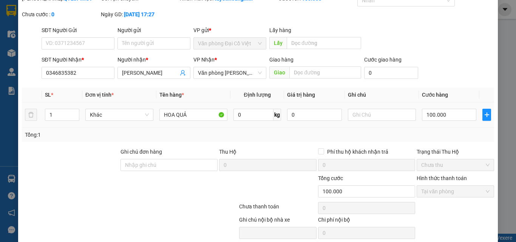
scroll to position [62, 0]
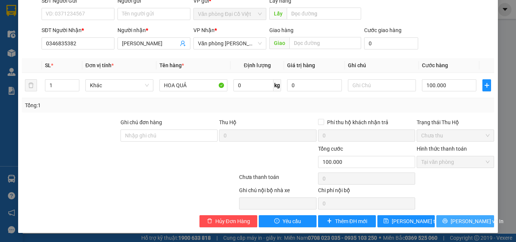
click at [464, 215] on div "Total Paid Fee 50.000 Total UnPaid Fee 0 Cash Collection Total Fee Mã ĐH: QTLJF…" at bounding box center [258, 96] width 472 height 263
click at [464, 218] on span "[PERSON_NAME] và In" at bounding box center [477, 221] width 53 height 8
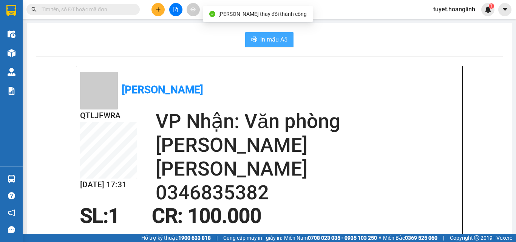
click at [271, 39] on span "In mẫu A5" at bounding box center [273, 39] width 27 height 9
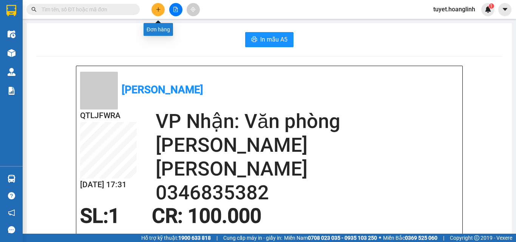
click at [160, 8] on icon "plus" at bounding box center [158, 9] width 5 height 5
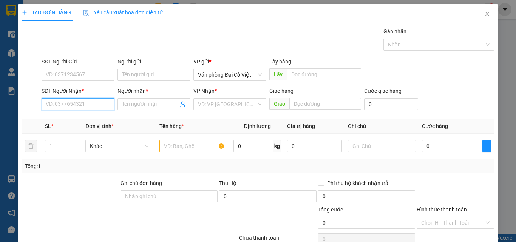
click at [90, 103] on input "SĐT Người Nhận *" at bounding box center [78, 104] width 73 height 12
click at [79, 120] on div "0346783712 - lắc em" at bounding box center [77, 119] width 63 height 8
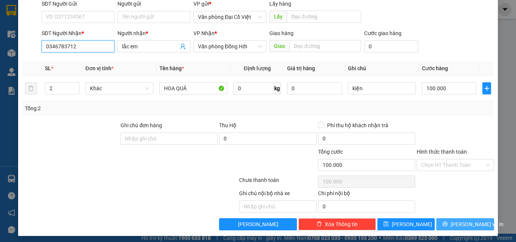
scroll to position [61, 0]
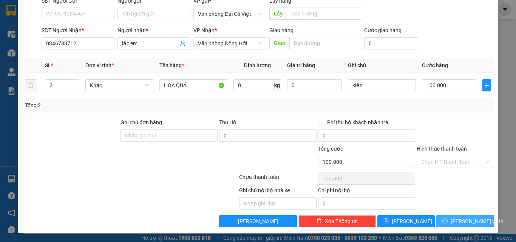
click at [456, 219] on span "[PERSON_NAME] và In" at bounding box center [477, 221] width 53 height 8
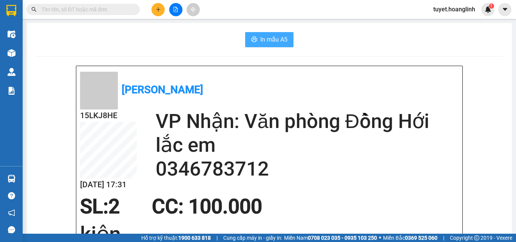
click at [271, 32] on button "In mẫu A5" at bounding box center [269, 39] width 48 height 15
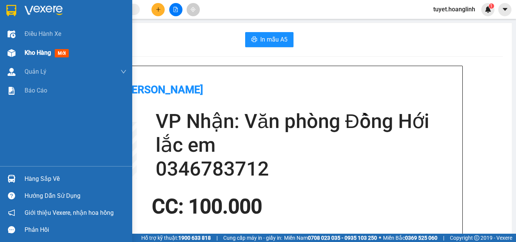
click at [13, 52] on img at bounding box center [12, 53] width 8 height 8
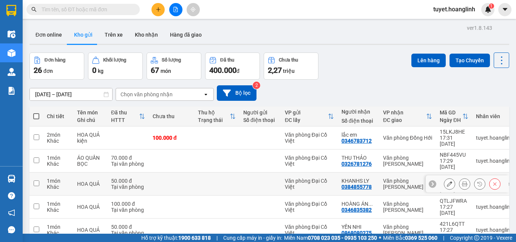
click at [447, 181] on icon at bounding box center [449, 183] width 5 height 5
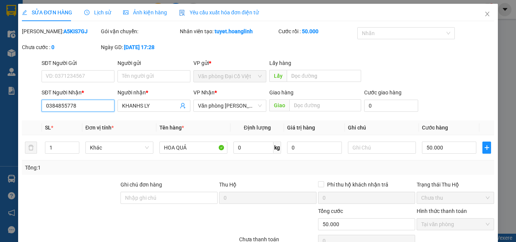
click at [62, 107] on input "0384855778" at bounding box center [78, 106] width 73 height 12
click at [306, 100] on input "text" at bounding box center [325, 105] width 72 height 12
click at [51, 105] on input "0384885778" at bounding box center [78, 106] width 73 height 12
click at [49, 107] on input "0384885778" at bounding box center [78, 106] width 73 height 12
click at [57, 106] on input "0384885778" at bounding box center [78, 106] width 73 height 12
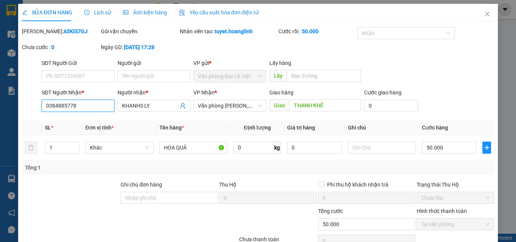
scroll to position [62, 0]
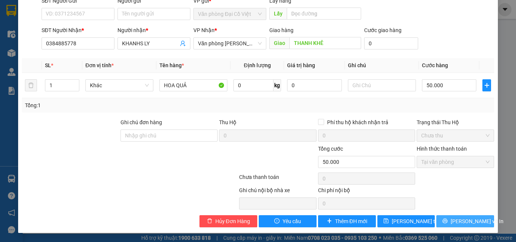
click at [456, 221] on span "[PERSON_NAME] và In" at bounding box center [477, 221] width 53 height 8
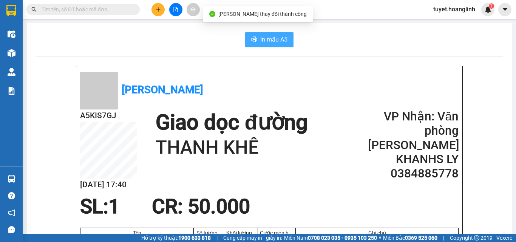
click at [274, 39] on span "In mẫu A5" at bounding box center [273, 39] width 27 height 9
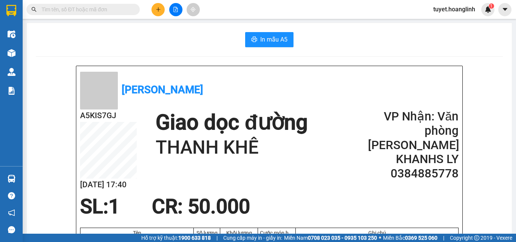
click at [155, 8] on button at bounding box center [158, 9] width 13 height 13
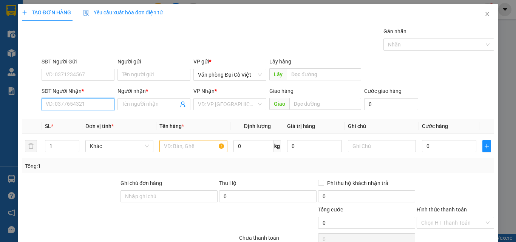
click at [101, 104] on input "SĐT Người Nhận *" at bounding box center [78, 104] width 73 height 12
click at [99, 121] on div "0945027607 - bà sâm" at bounding box center [77, 119] width 63 height 8
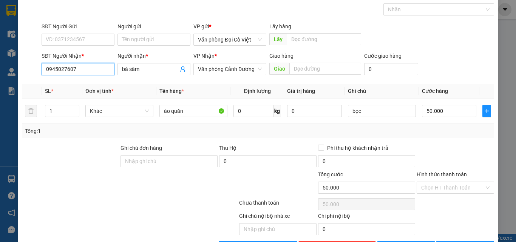
scroll to position [61, 0]
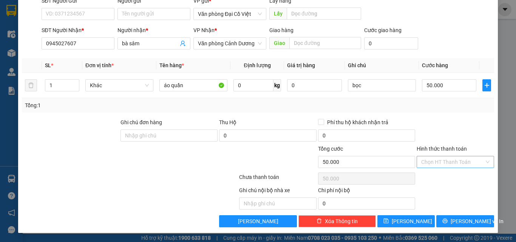
click at [459, 161] on input "Hình thức thanh toán" at bounding box center [452, 161] width 63 height 11
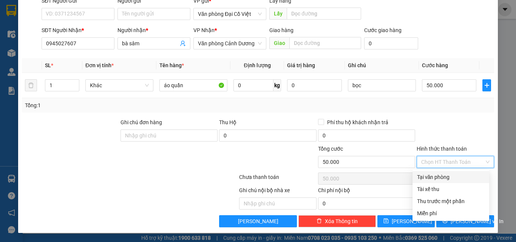
click at [454, 173] on div "Tại văn phòng" at bounding box center [451, 177] width 68 height 8
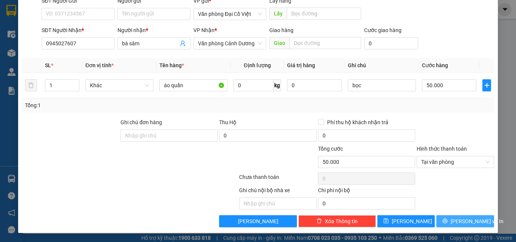
click at [451, 218] on button "[PERSON_NAME] và In" at bounding box center [465, 221] width 58 height 12
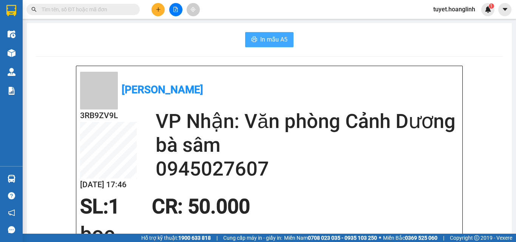
click at [280, 35] on span "In mẫu A5" at bounding box center [273, 39] width 27 height 9
click at [162, 11] on button at bounding box center [158, 9] width 13 height 13
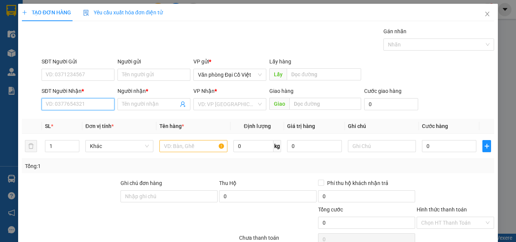
click at [84, 105] on input "SĐT Người Nhận *" at bounding box center [78, 104] width 73 height 12
click at [79, 116] on div "0837809676 - DUYÊN" at bounding box center [77, 119] width 63 height 8
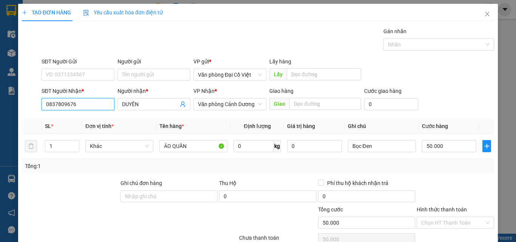
scroll to position [61, 0]
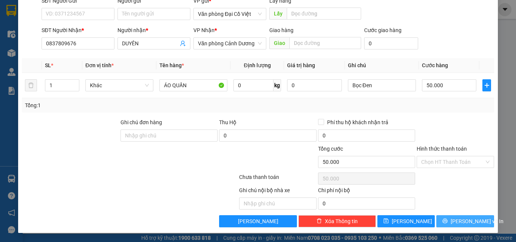
click at [459, 225] on span "[PERSON_NAME] và In" at bounding box center [477, 221] width 53 height 8
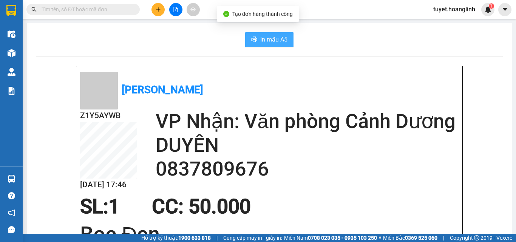
click at [269, 42] on span "In mẫu A5" at bounding box center [273, 39] width 27 height 9
click at [158, 5] on button at bounding box center [158, 9] width 13 height 13
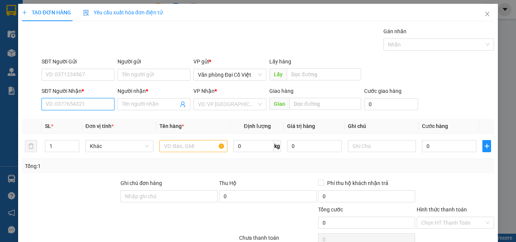
click at [91, 107] on input "SĐT Người Nhận *" at bounding box center [78, 104] width 73 height 12
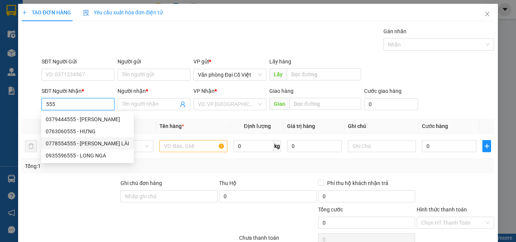
click at [93, 142] on div "0778554555 - [PERSON_NAME] LÀI" at bounding box center [88, 143] width 84 height 8
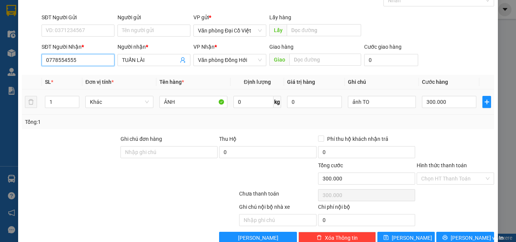
scroll to position [61, 0]
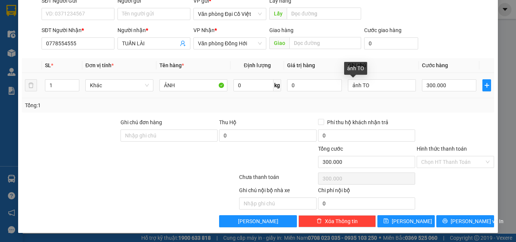
click at [419, 88] on td "300.000" at bounding box center [449, 85] width 60 height 25
click at [444, 79] on input "300.000" at bounding box center [449, 85] width 54 height 12
click at [453, 220] on button "[PERSON_NAME] và In" at bounding box center [465, 221] width 58 height 12
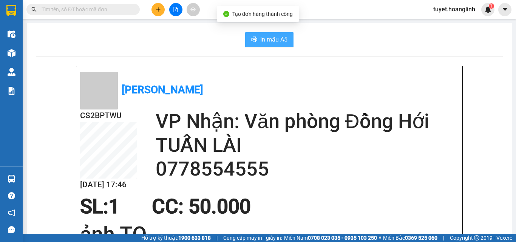
click at [282, 37] on span "In mẫu A5" at bounding box center [273, 39] width 27 height 9
click at [270, 45] on button "In mẫu A5" at bounding box center [269, 39] width 48 height 15
